Goal: Navigation & Orientation: Find specific page/section

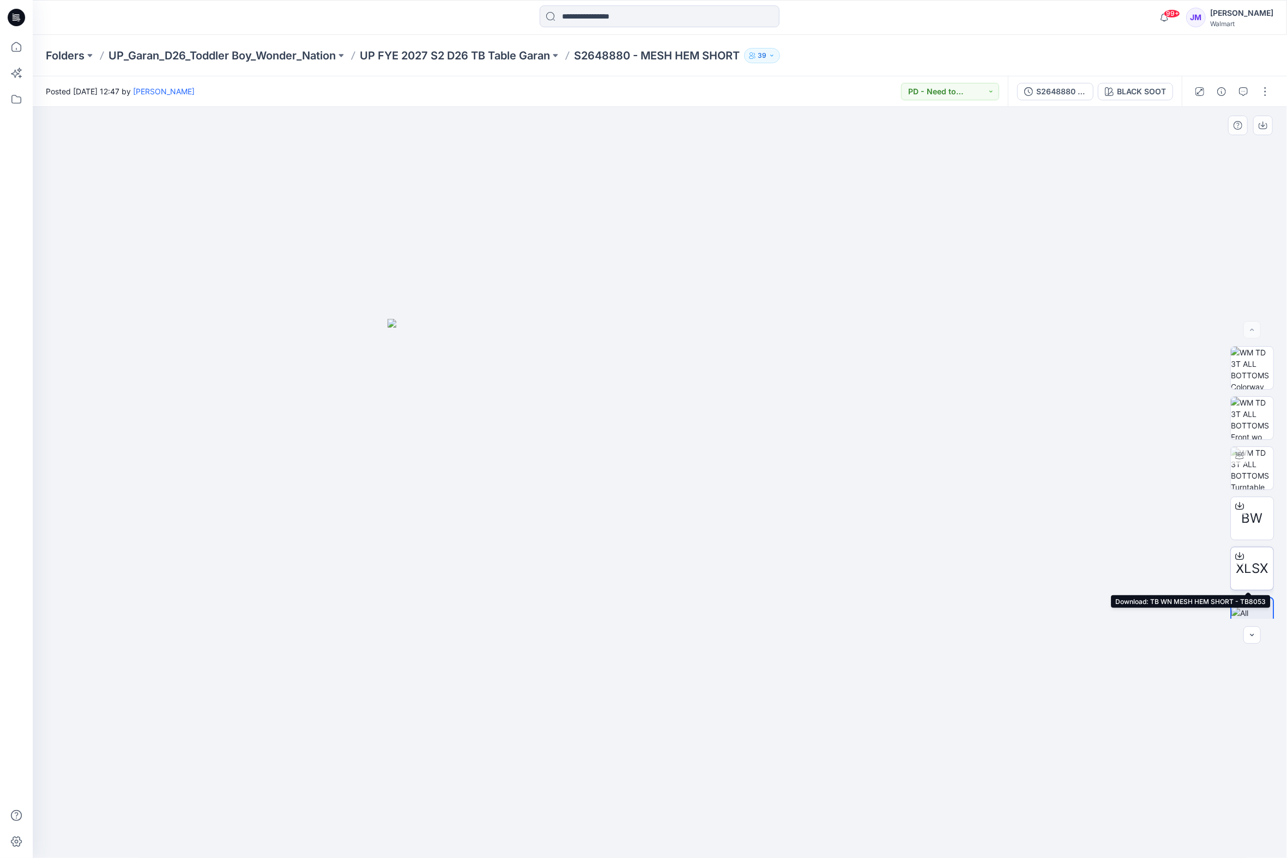
click at [1237, 556] on icon at bounding box center [1239, 554] width 4 height 5
click at [81, 52] on p "Folders" at bounding box center [65, 55] width 39 height 15
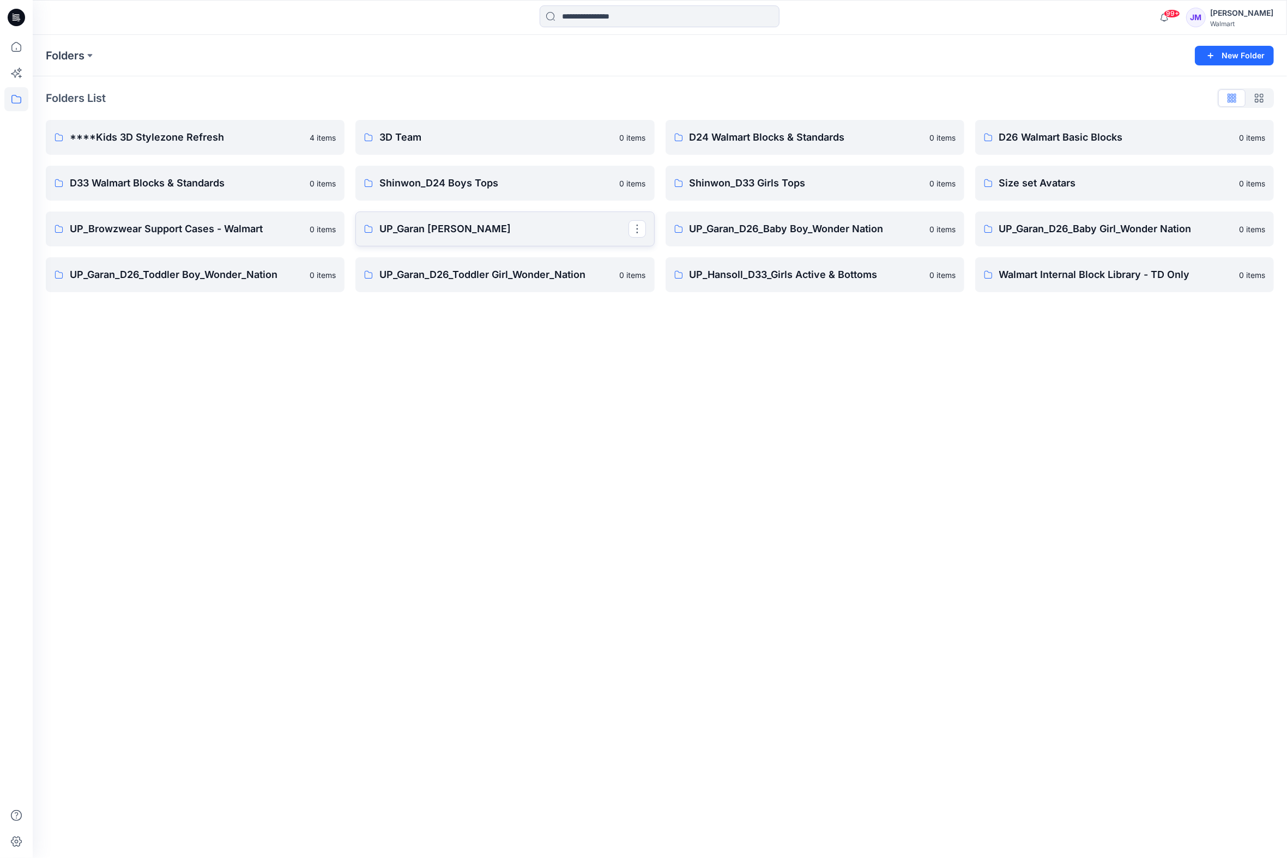
click at [461, 233] on p "UP_Garan [PERSON_NAME]" at bounding box center [503, 228] width 249 height 15
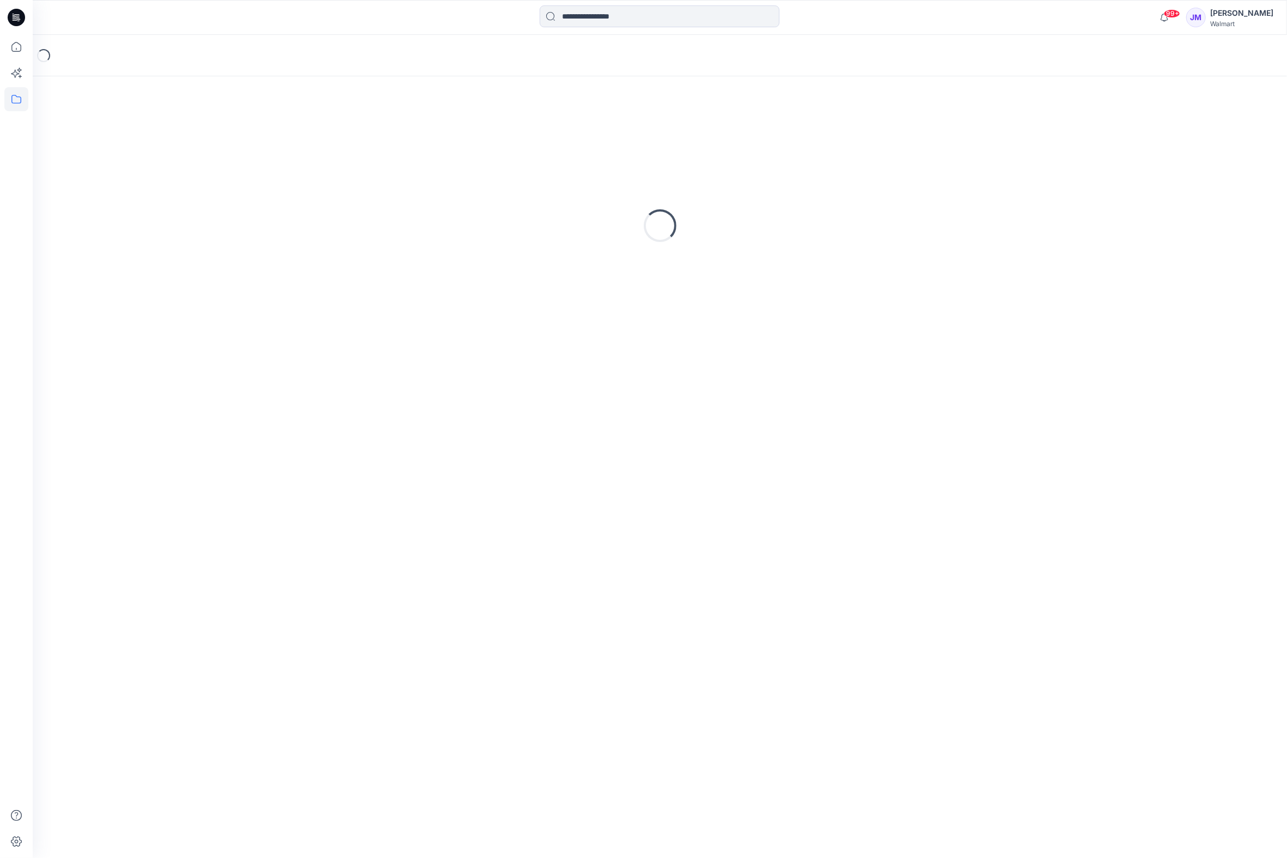
click at [463, 233] on div "Loading..." at bounding box center [660, 225] width 1228 height 273
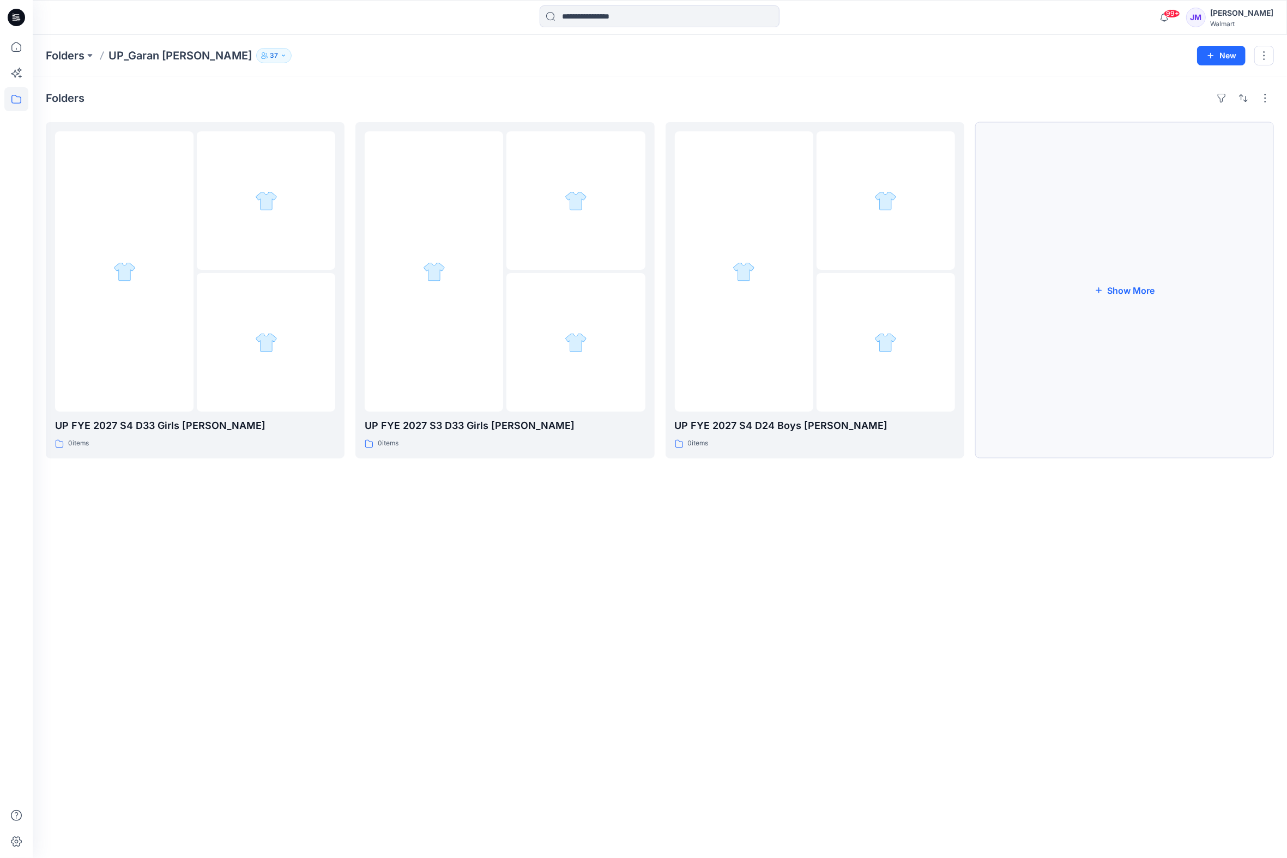
click at [1145, 293] on button "Show More" at bounding box center [1124, 290] width 299 height 336
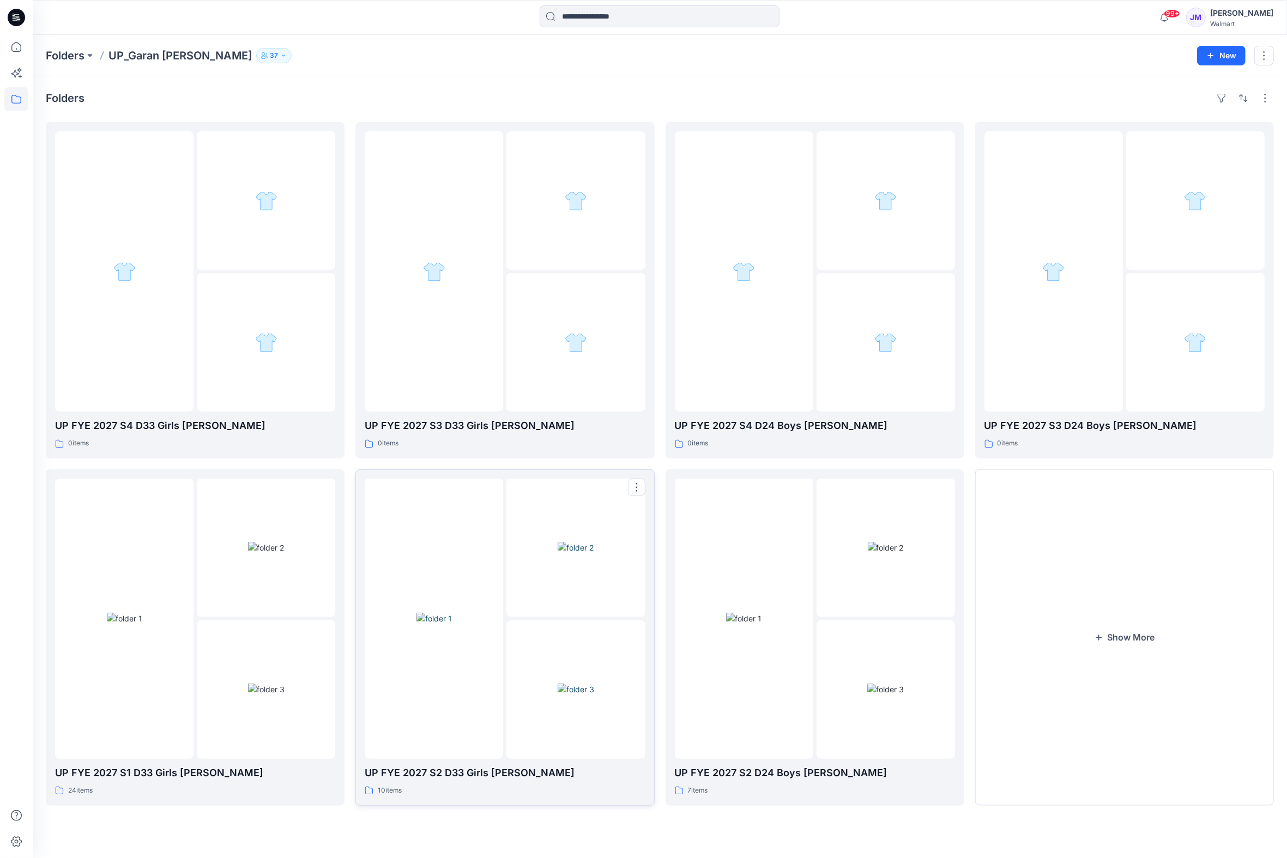
click at [558, 683] on img at bounding box center [576, 688] width 37 height 11
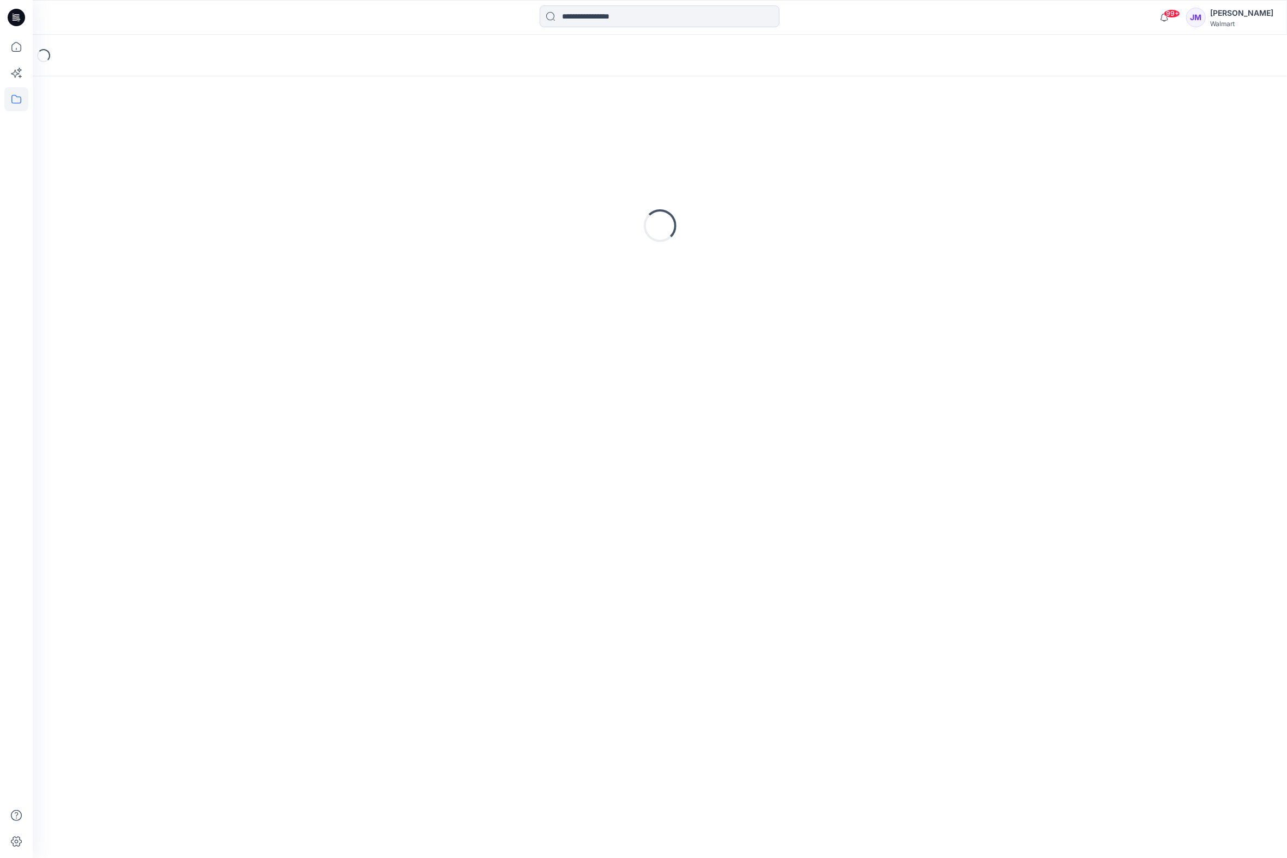
click at [517, 654] on div "Loading..." at bounding box center [660, 467] width 1254 height 782
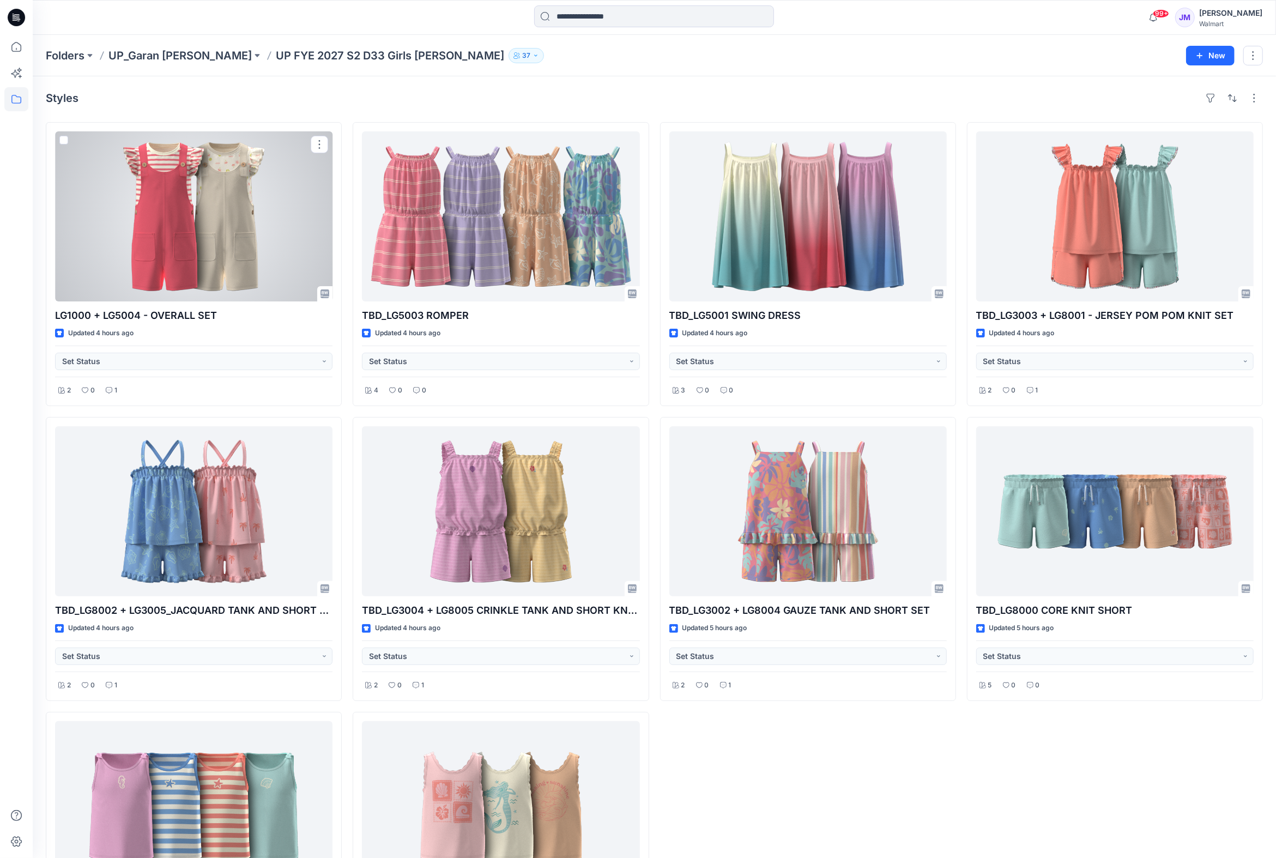
click at [191, 208] on div at bounding box center [193, 216] width 277 height 170
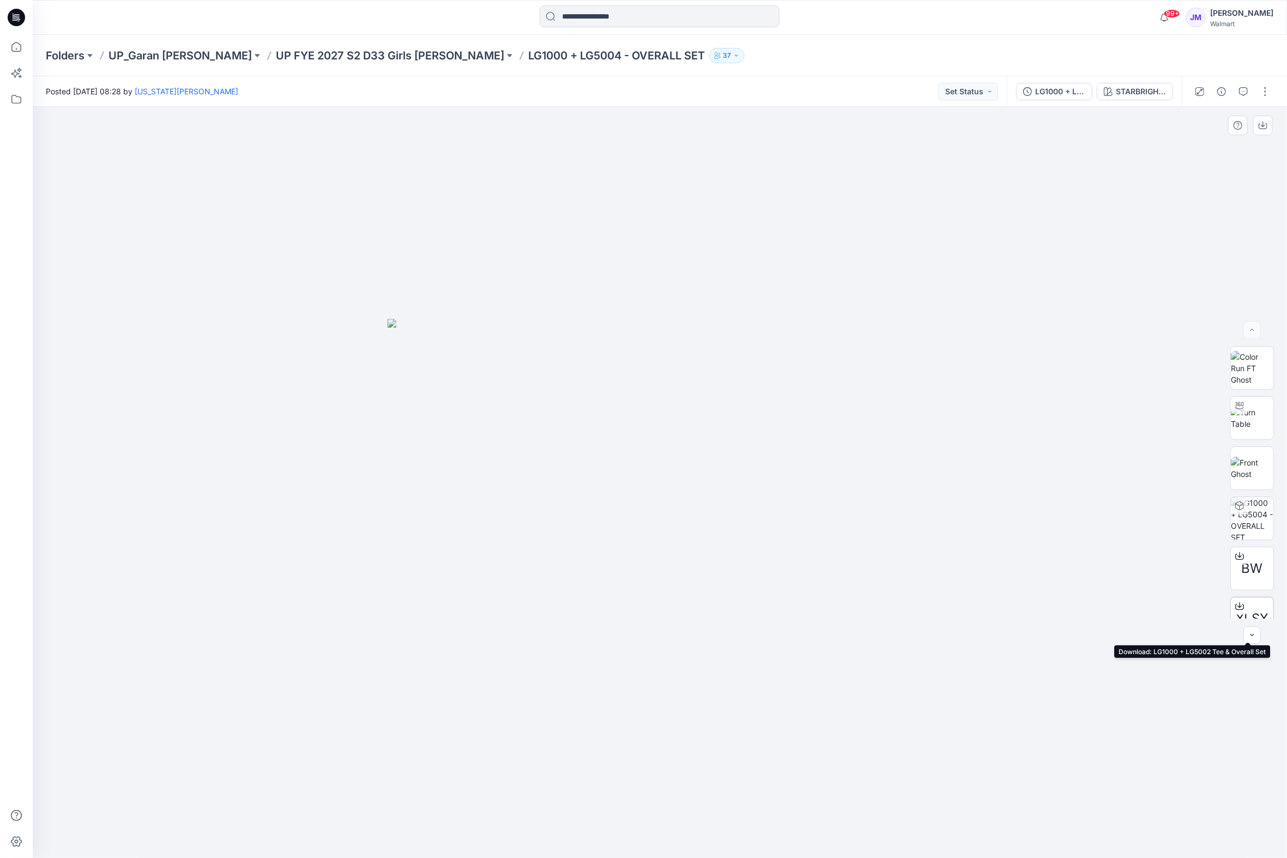
click at [1235, 604] on icon at bounding box center [1239, 606] width 9 height 9
click at [352, 52] on p "UP FYE 2027 S2 D33 Girls [PERSON_NAME]" at bounding box center [390, 55] width 228 height 15
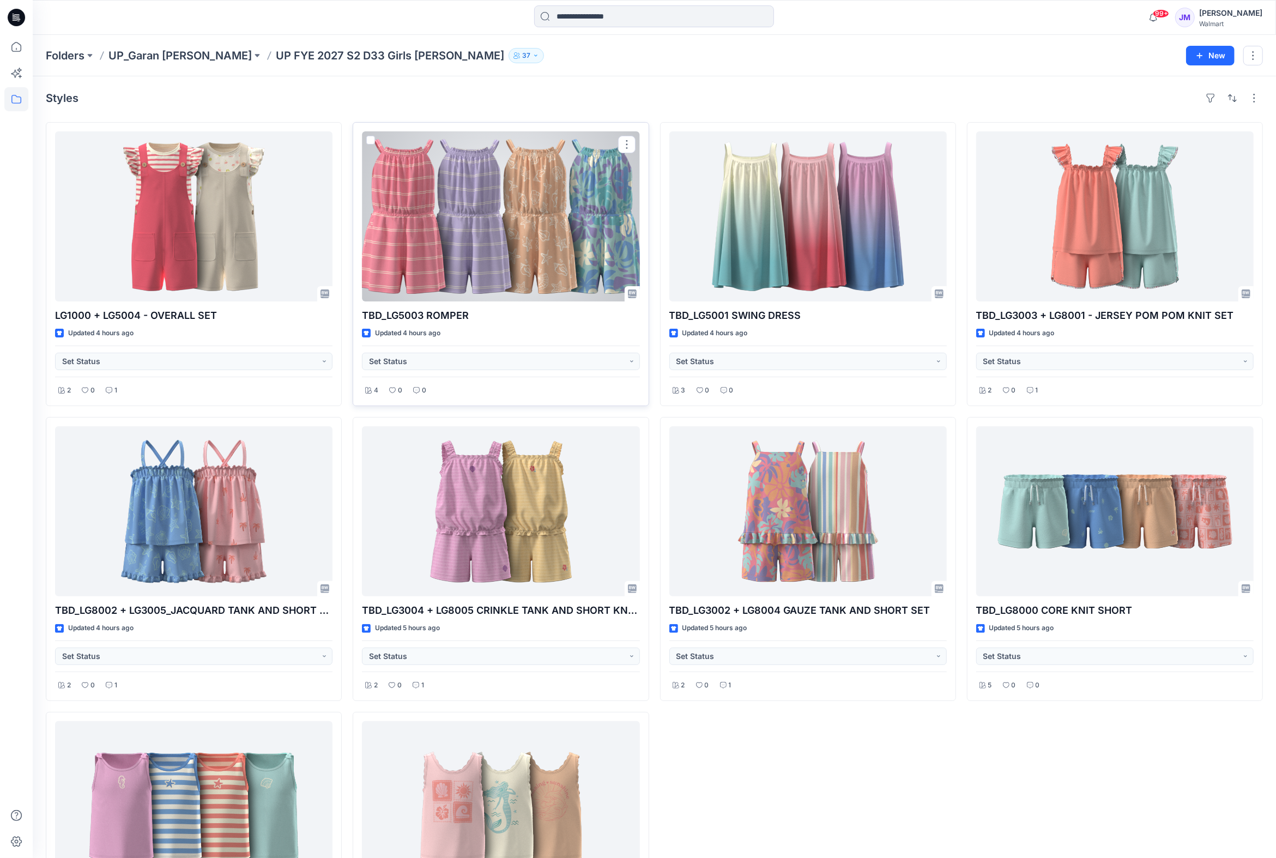
click at [518, 247] on div at bounding box center [500, 216] width 277 height 170
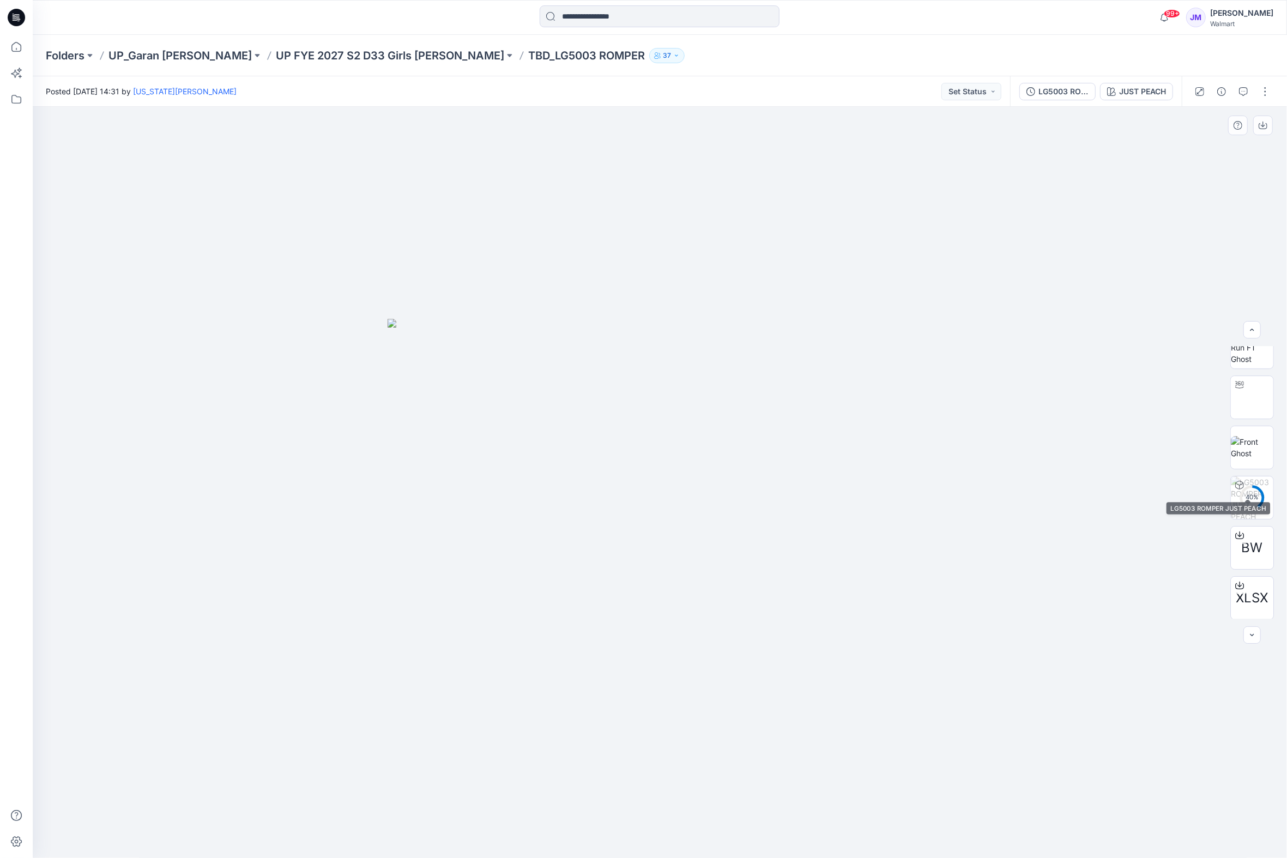
scroll to position [72, 0]
click at [1237, 535] on icon at bounding box center [1239, 532] width 4 height 5
click at [300, 57] on p "UP FYE 2027 S2 D33 Girls [PERSON_NAME]" at bounding box center [390, 55] width 228 height 15
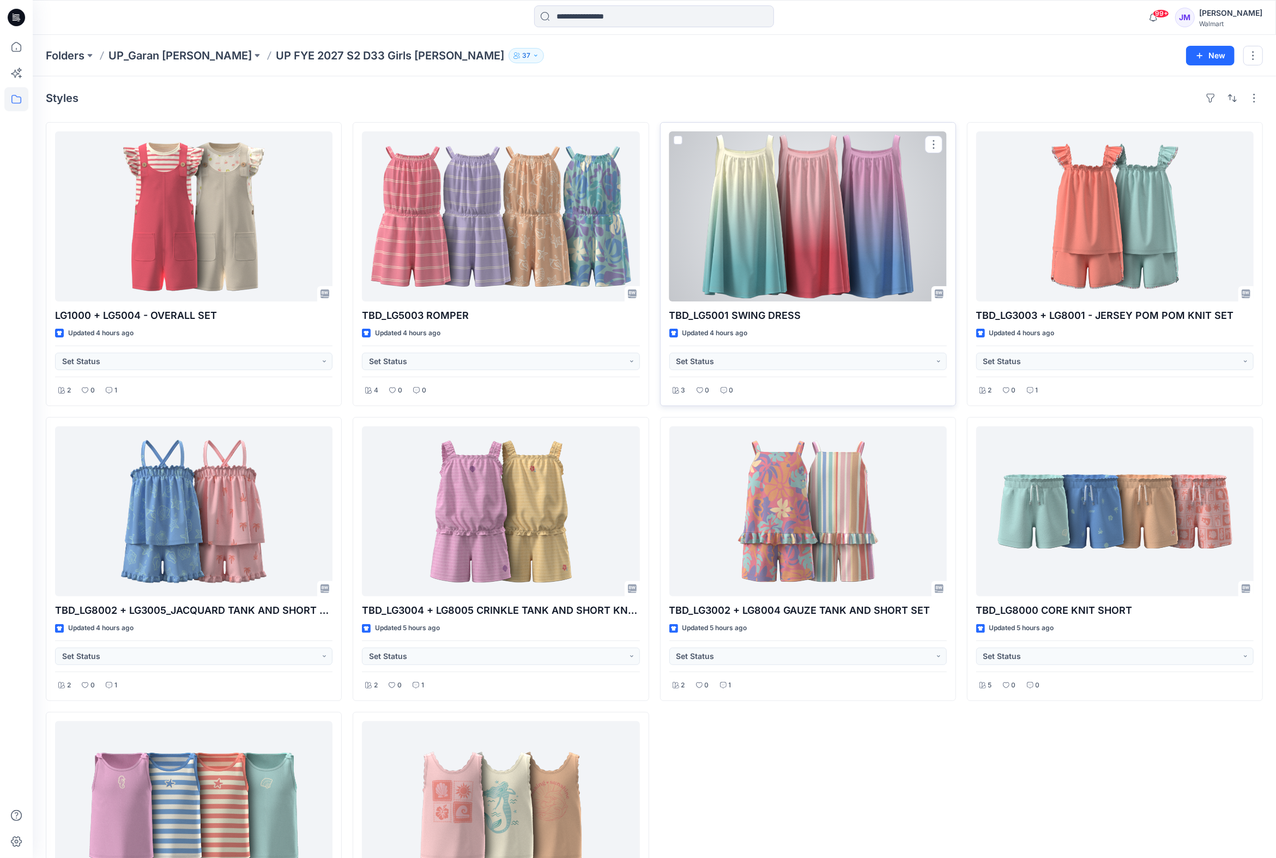
click at [795, 222] on div at bounding box center [807, 216] width 277 height 170
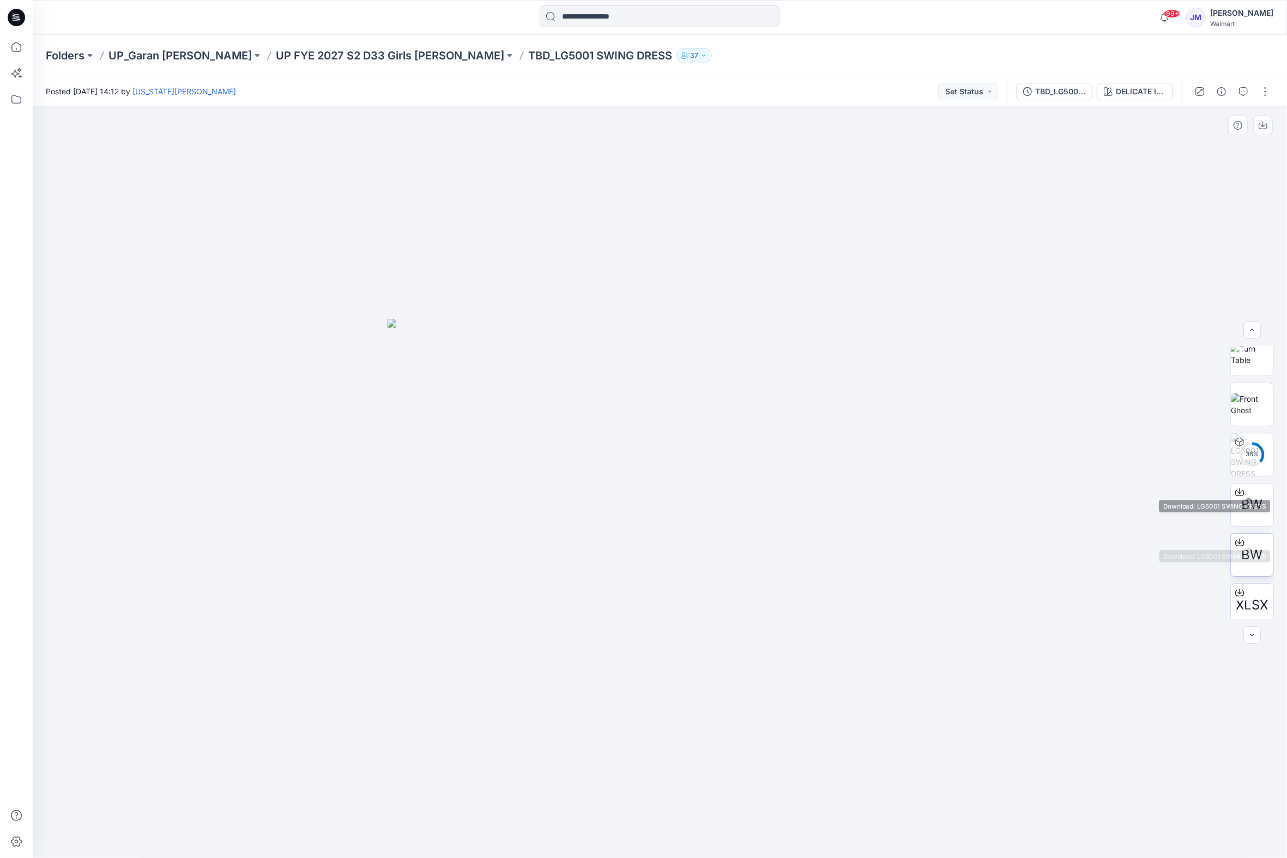
scroll to position [122, 0]
click at [1231, 535] on div at bounding box center [1239, 533] width 17 height 17
click at [362, 59] on p "UP FYE 2027 S2 D33 Girls [PERSON_NAME]" at bounding box center [390, 55] width 228 height 15
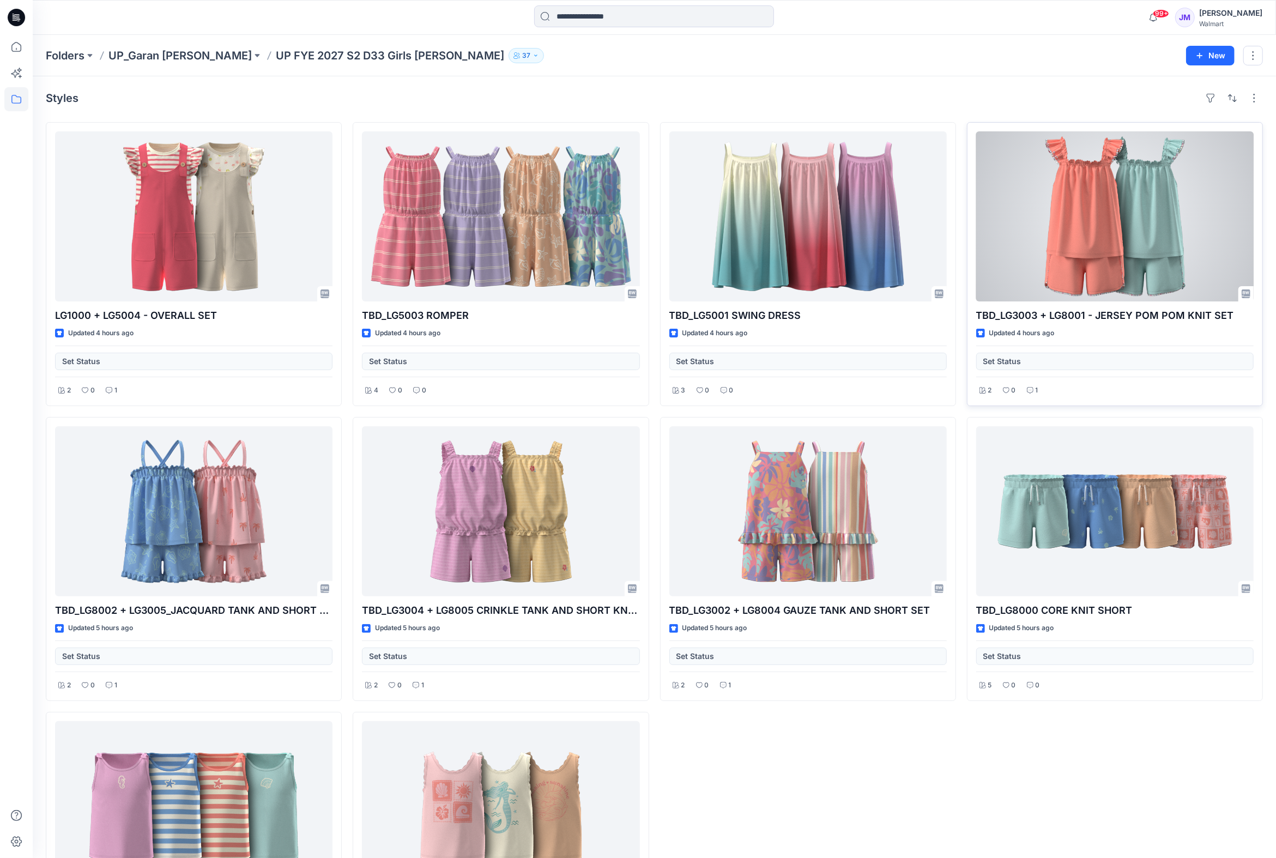
click at [1101, 250] on div at bounding box center [1114, 216] width 277 height 170
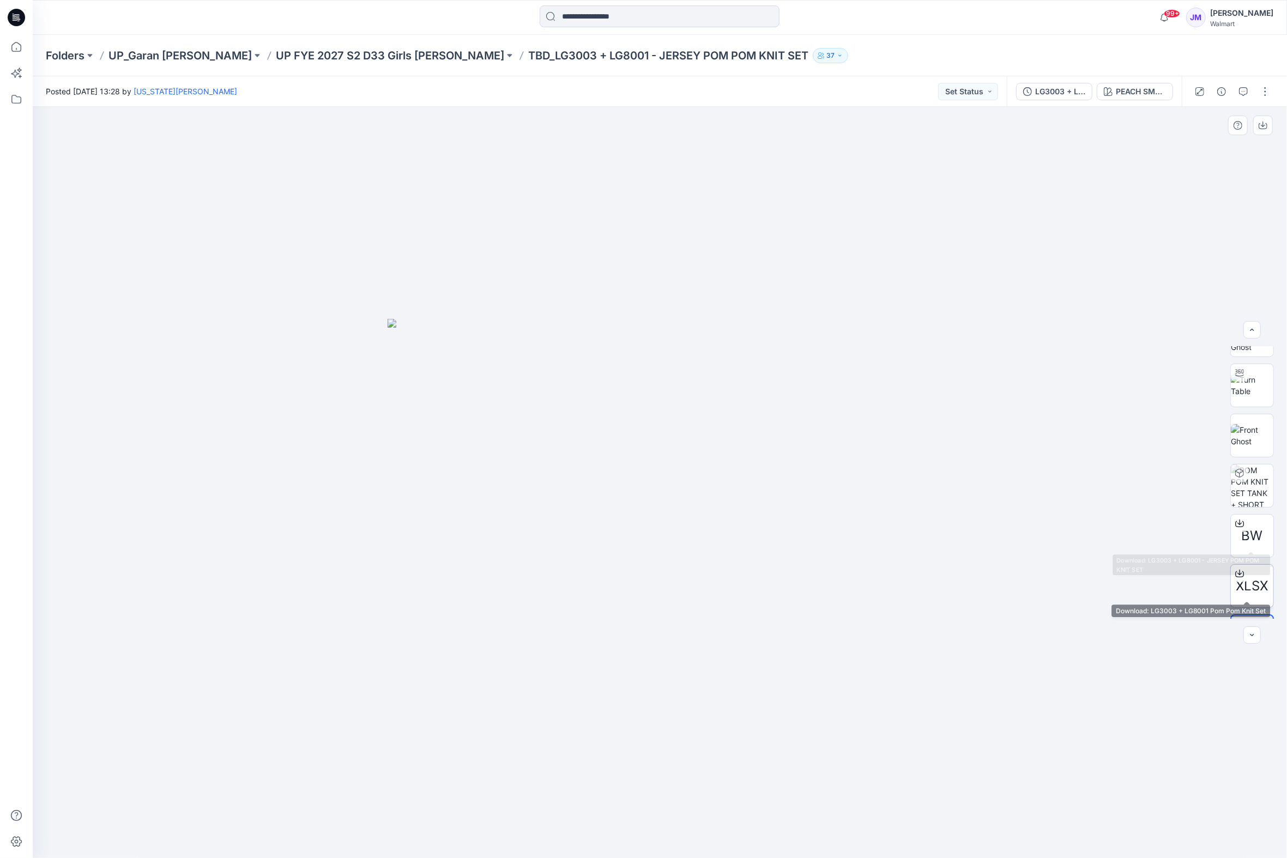
scroll to position [72, 0]
click at [1237, 535] on icon at bounding box center [1239, 532] width 4 height 5
click at [355, 55] on p "UP FYE 2027 S2 D33 Girls [PERSON_NAME]" at bounding box center [390, 55] width 228 height 15
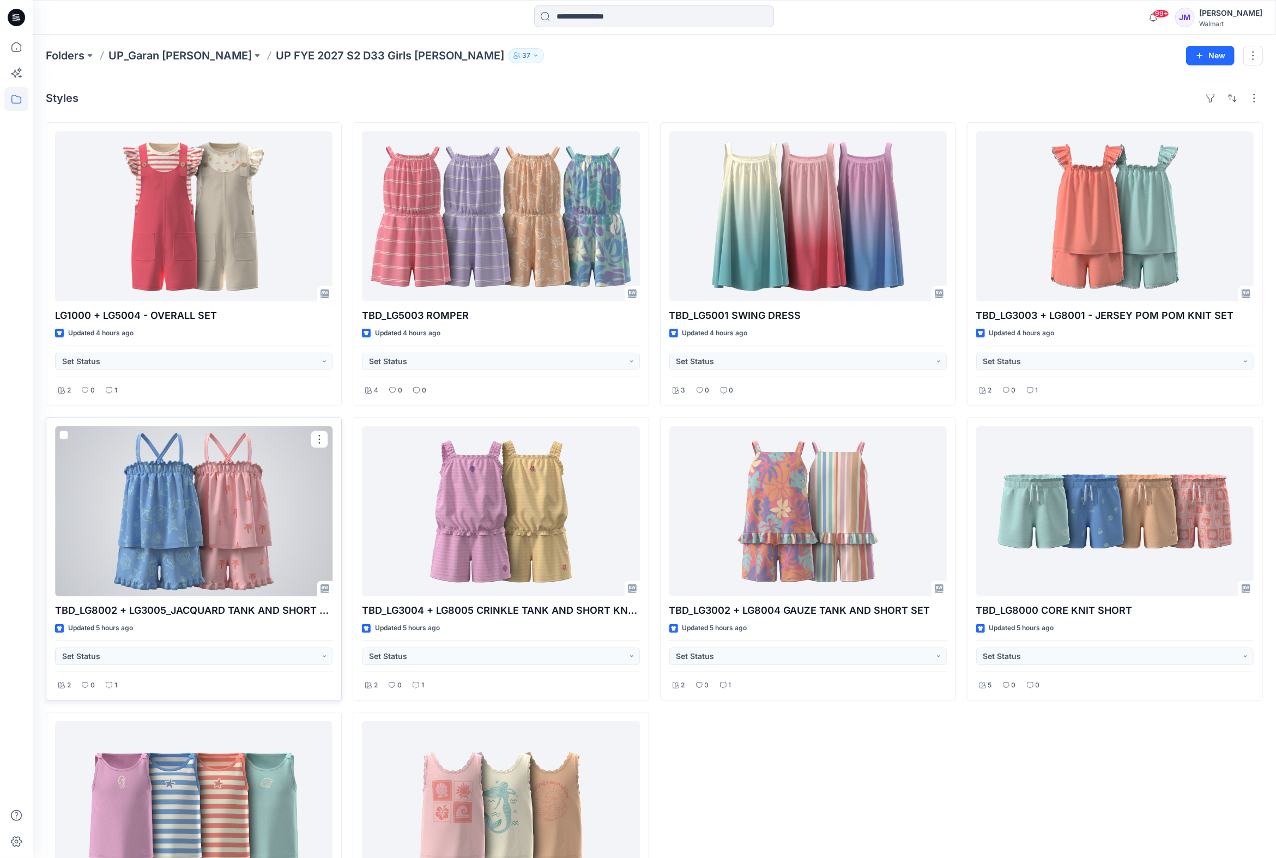
click at [253, 493] on div at bounding box center [193, 511] width 277 height 170
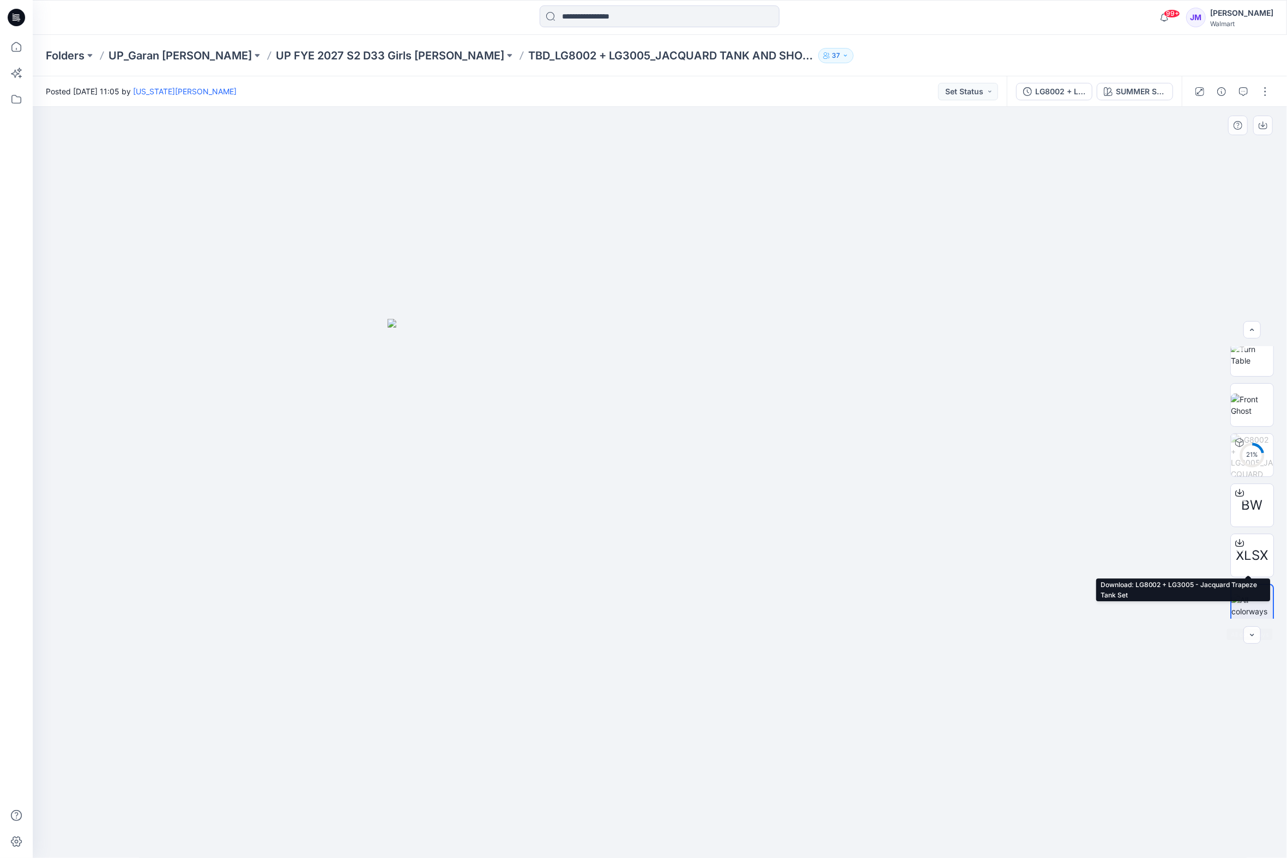
scroll to position [72, 0]
click at [1237, 535] on icon at bounding box center [1239, 534] width 9 height 9
click at [317, 55] on p "UP FYE 2027 S2 D33 Girls [PERSON_NAME]" at bounding box center [390, 55] width 228 height 15
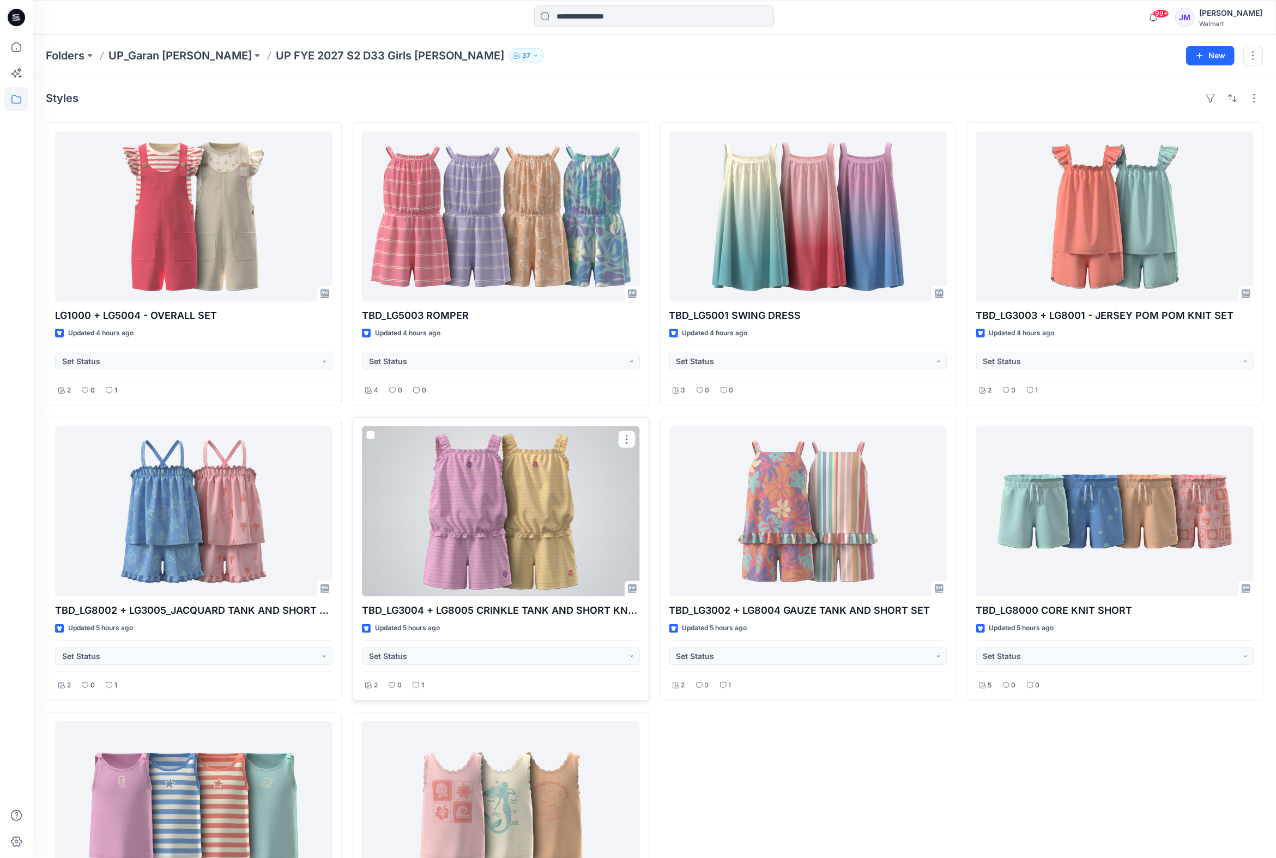
click at [511, 506] on div at bounding box center [500, 511] width 277 height 170
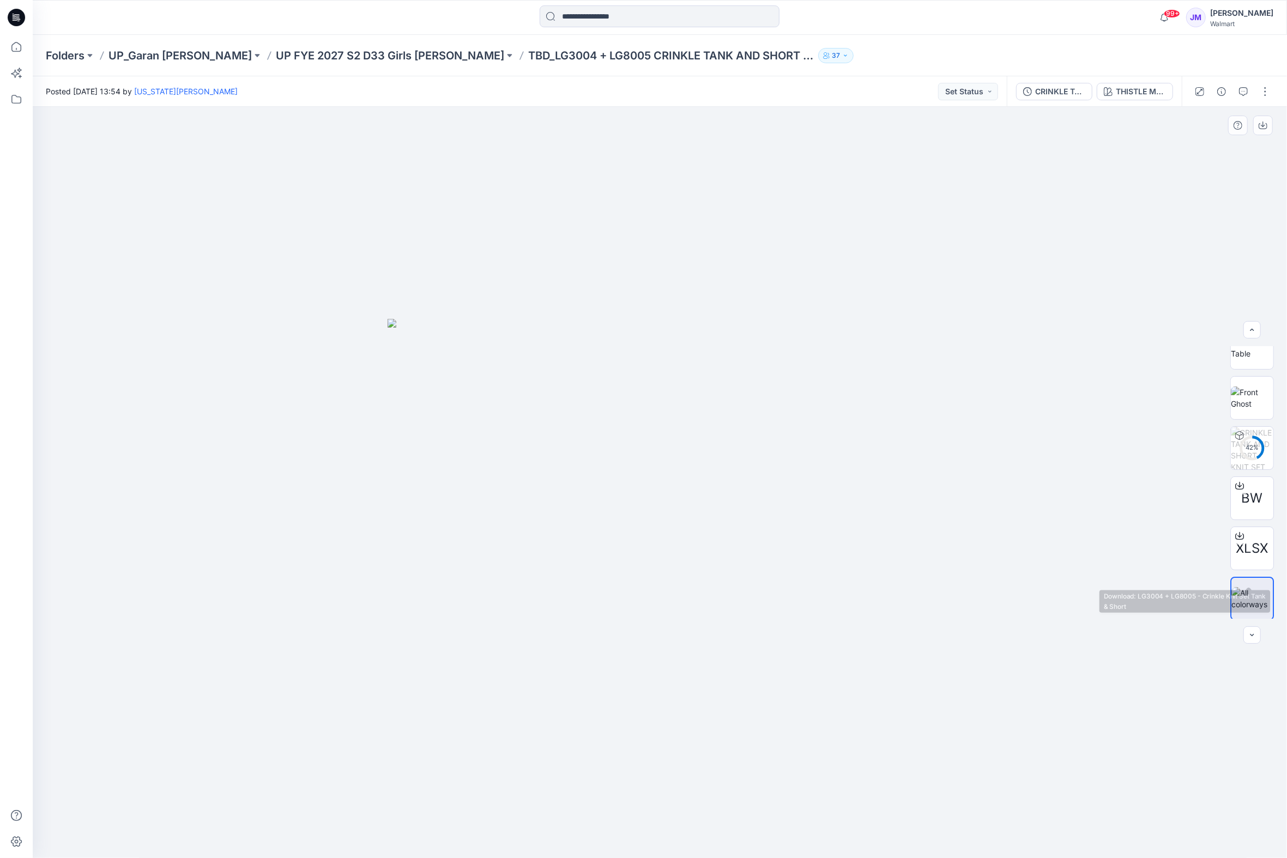
scroll to position [72, 0]
click at [1237, 533] on icon at bounding box center [1239, 532] width 4 height 5
click at [348, 42] on div "Folders UP_Garan [PERSON_NAME] UP [PERSON_NAME] 2027 S2 D33 Girls [PERSON_NAME]…" at bounding box center [660, 55] width 1254 height 41
click at [348, 48] on p "UP FYE 2027 S2 D33 Girls [PERSON_NAME]" at bounding box center [390, 55] width 228 height 15
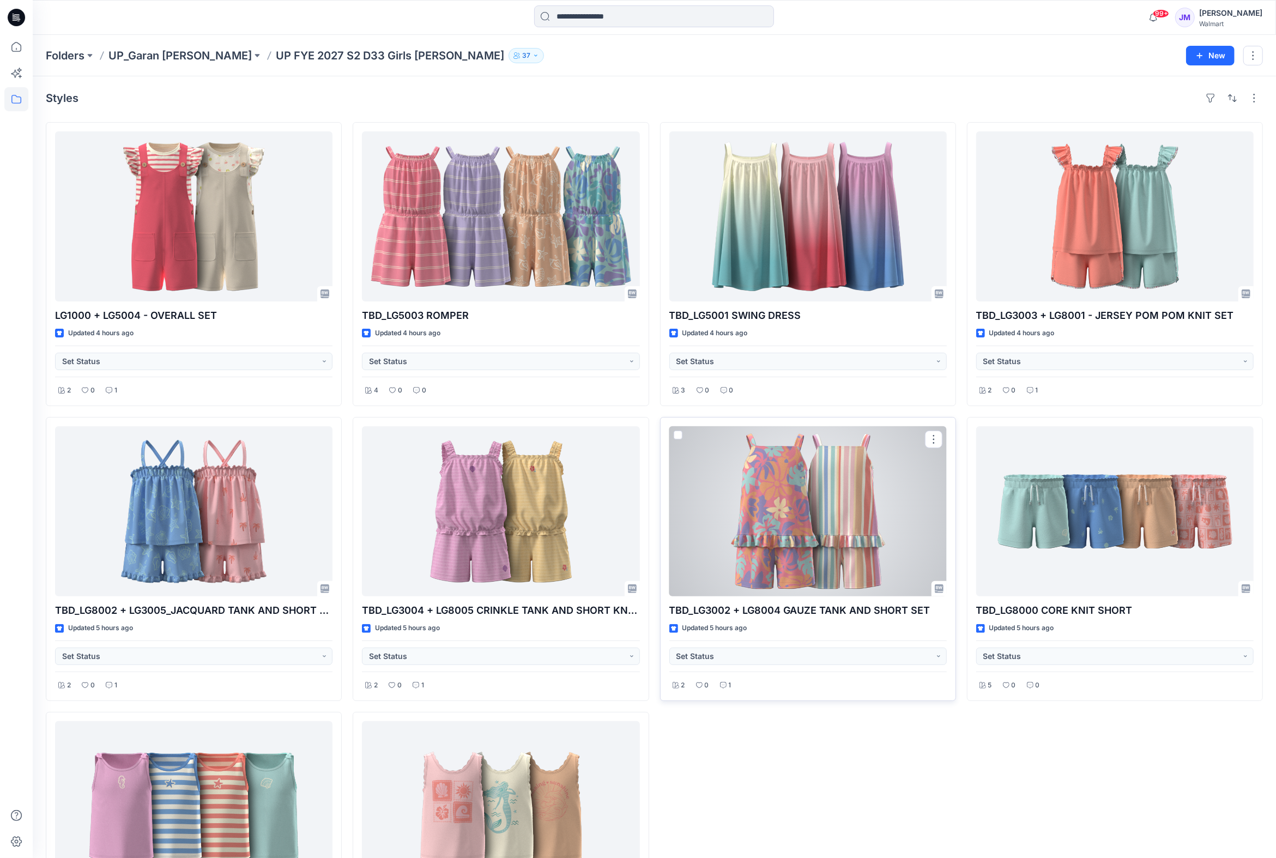
click at [807, 520] on div at bounding box center [807, 511] width 277 height 170
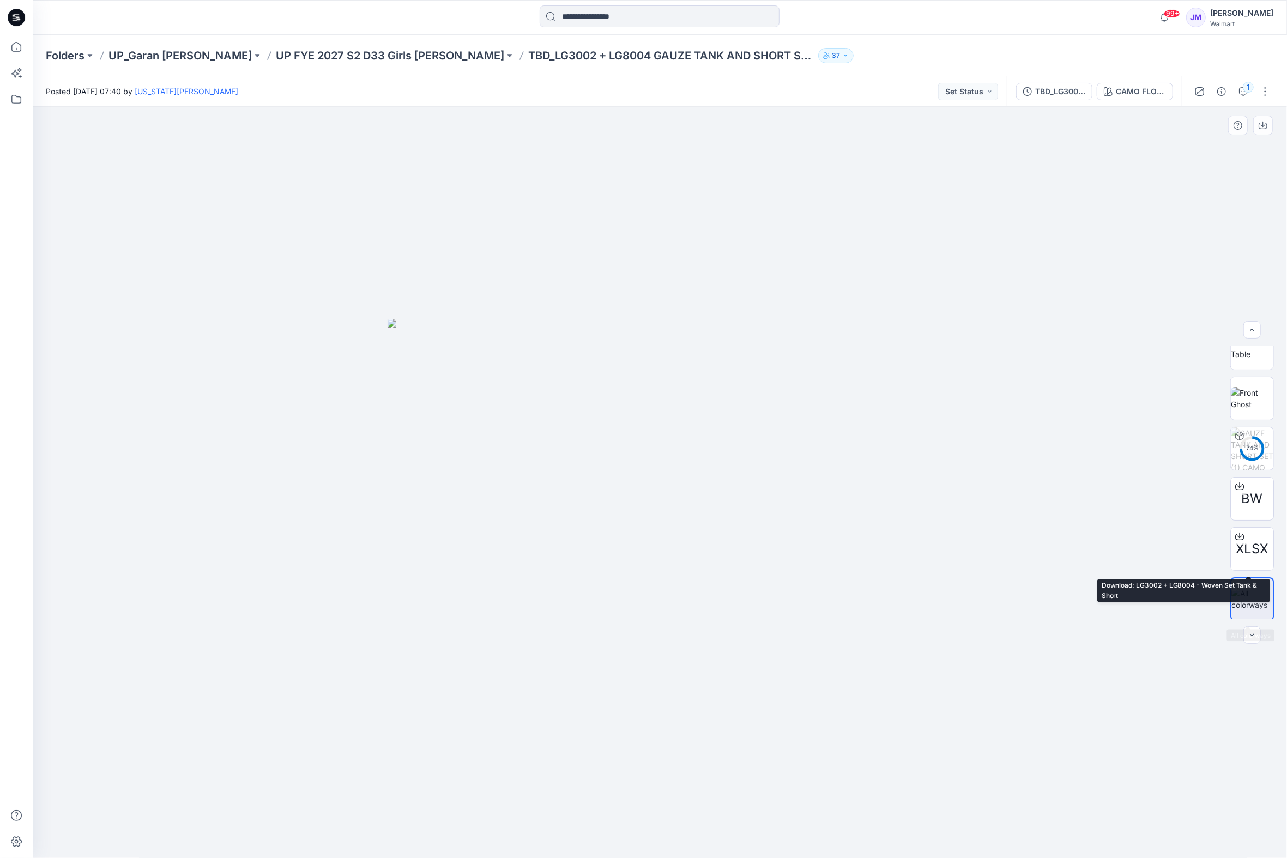
scroll to position [72, 0]
click at [1237, 536] on icon at bounding box center [1239, 534] width 9 height 9
click at [367, 53] on p "UP FYE 2027 S2 D33 Girls [PERSON_NAME]" at bounding box center [390, 55] width 228 height 15
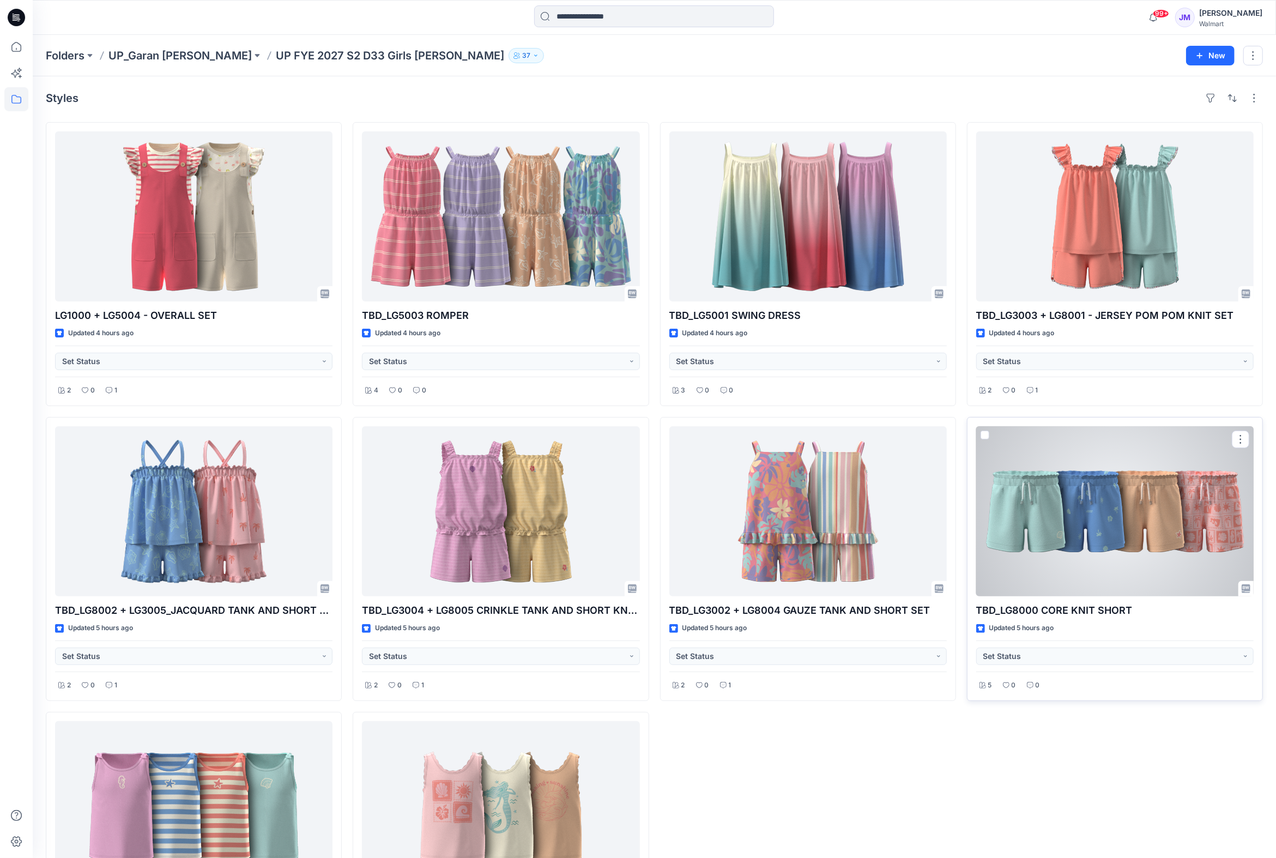
click at [1085, 534] on div at bounding box center [1114, 511] width 277 height 170
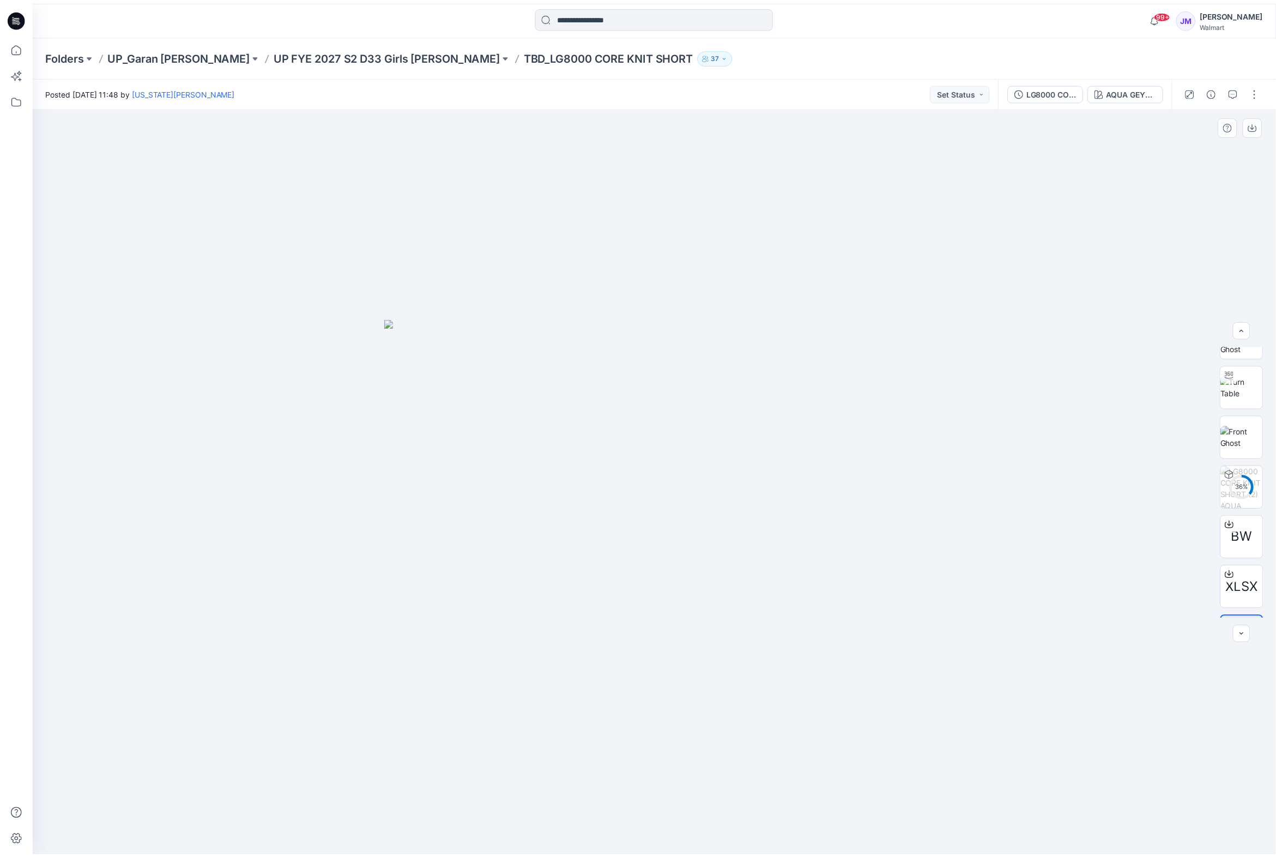
scroll to position [72, 0]
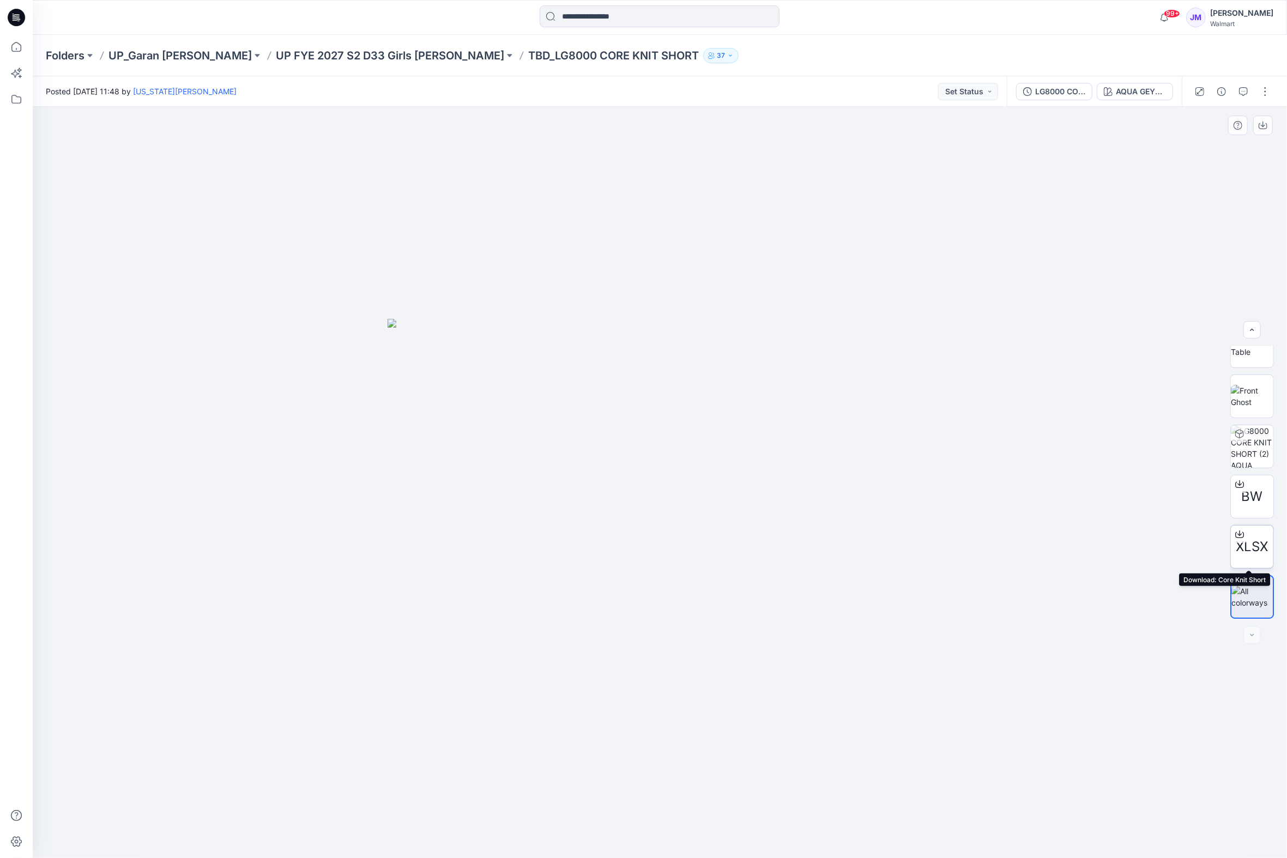
click at [1237, 536] on icon at bounding box center [1239, 534] width 9 height 9
click at [382, 56] on p "UP FYE 2027 S2 D33 Girls [PERSON_NAME]" at bounding box center [390, 55] width 228 height 15
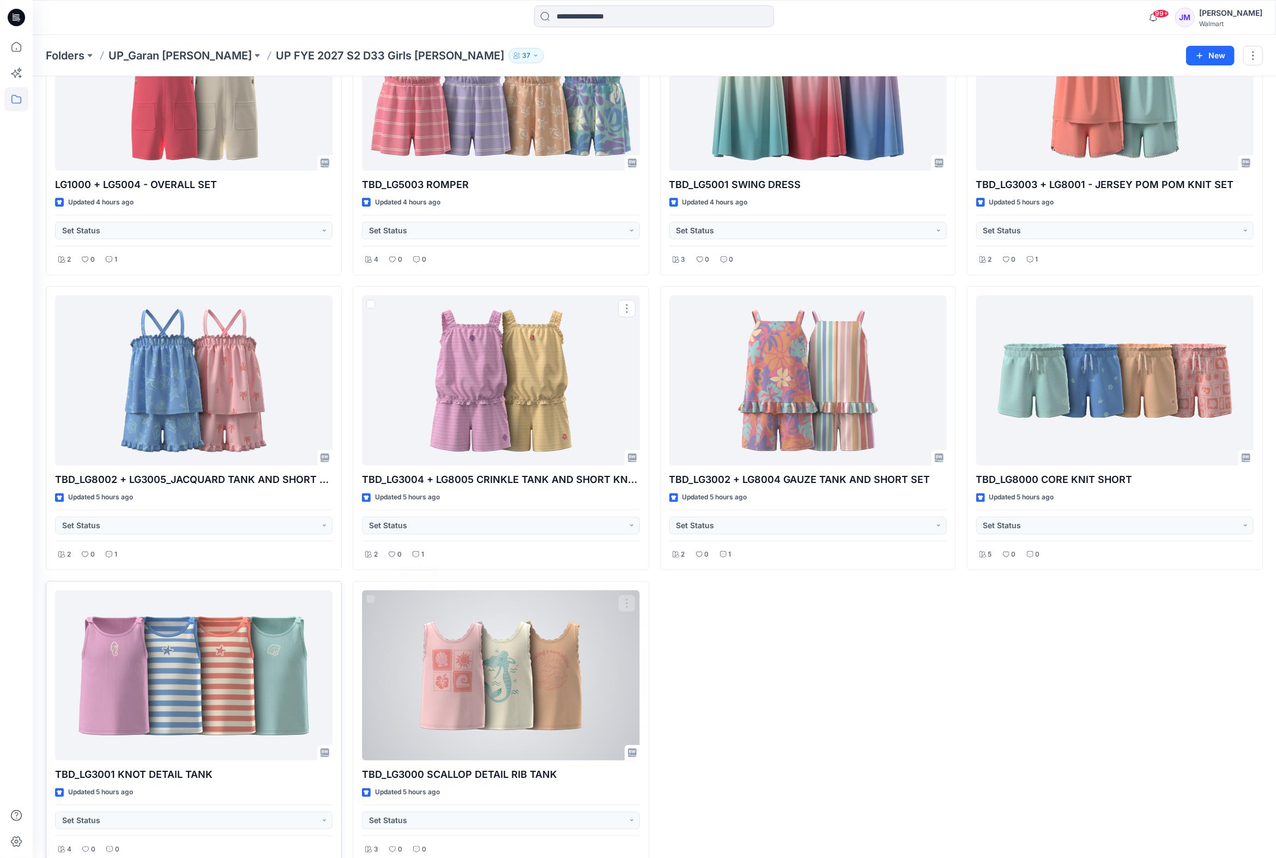
scroll to position [145, 0]
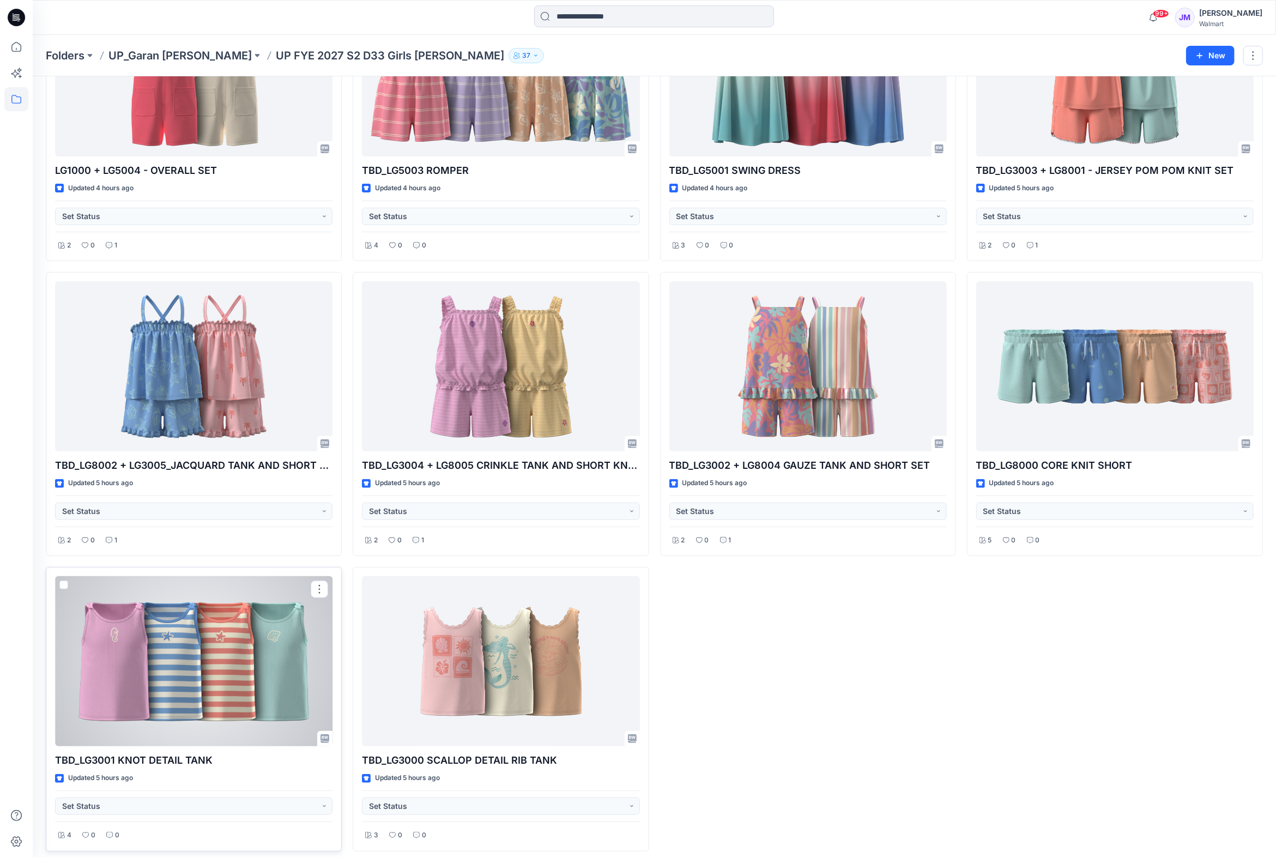
click at [264, 644] on div at bounding box center [193, 661] width 277 height 170
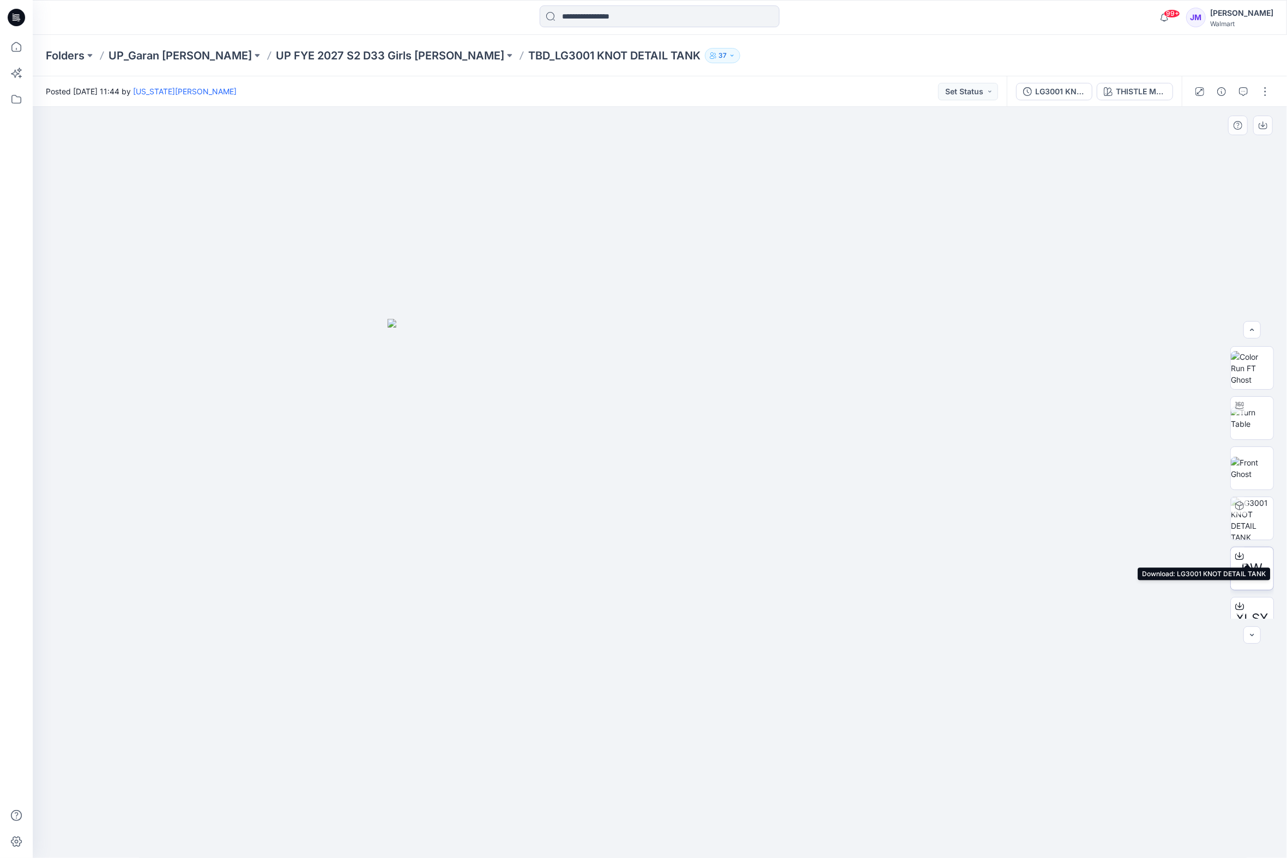
scroll to position [72, 0]
click at [1237, 534] on icon at bounding box center [1239, 532] width 4 height 5
click at [326, 52] on p "UP FYE 2027 S2 D33 Girls [PERSON_NAME]" at bounding box center [390, 55] width 228 height 15
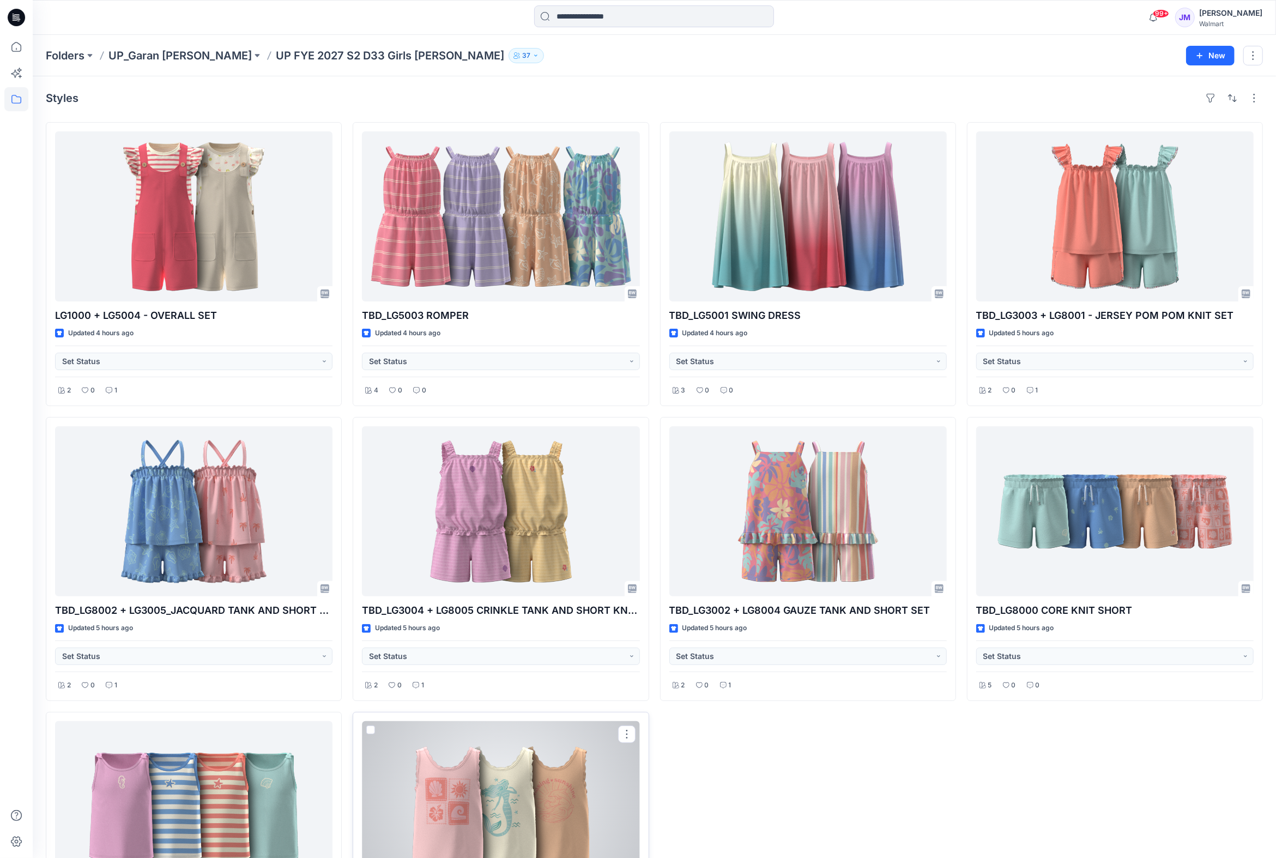
click at [513, 772] on div at bounding box center [500, 806] width 277 height 170
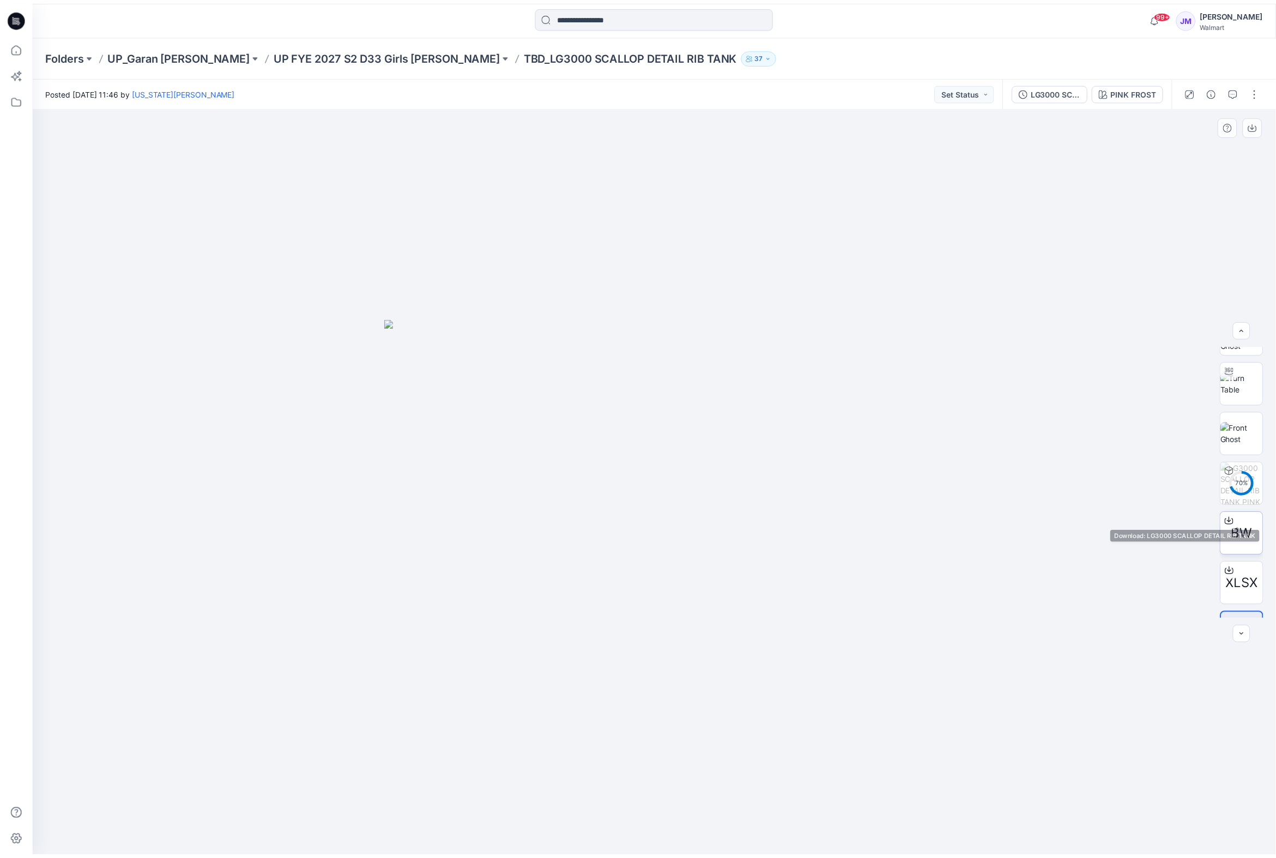
scroll to position [72, 0]
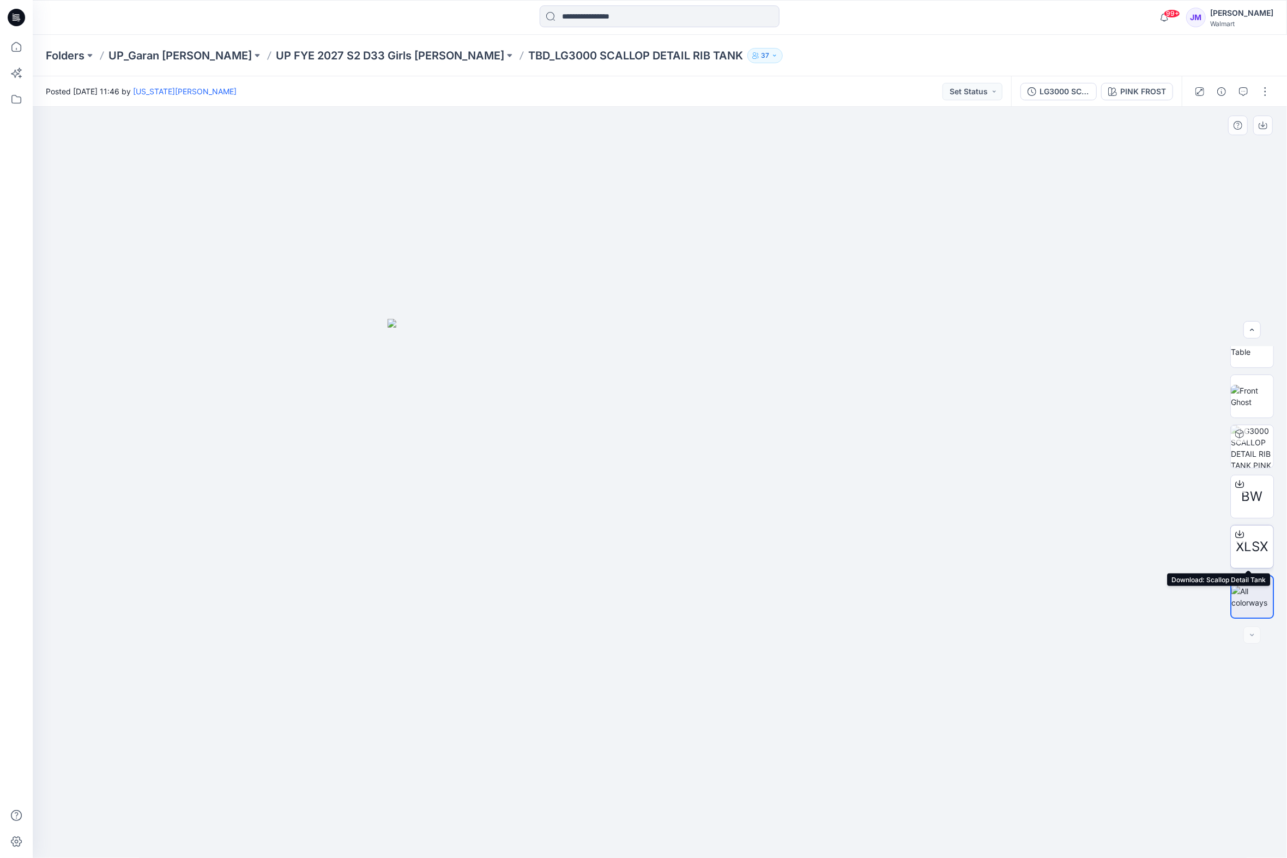
click at [1235, 536] on icon at bounding box center [1239, 534] width 9 height 9
click at [1235, 532] on icon at bounding box center [1239, 534] width 9 height 9
click at [361, 55] on p "UP FYE 2027 S2 D33 Girls [PERSON_NAME]" at bounding box center [390, 55] width 228 height 15
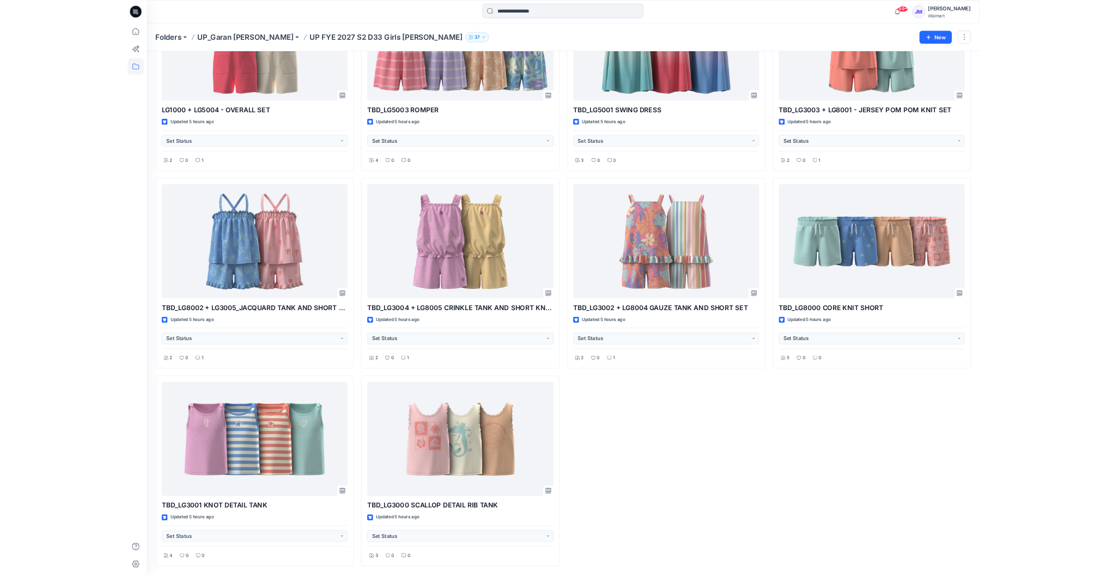
scroll to position [149, 0]
